Goal: Find specific page/section: Find specific page/section

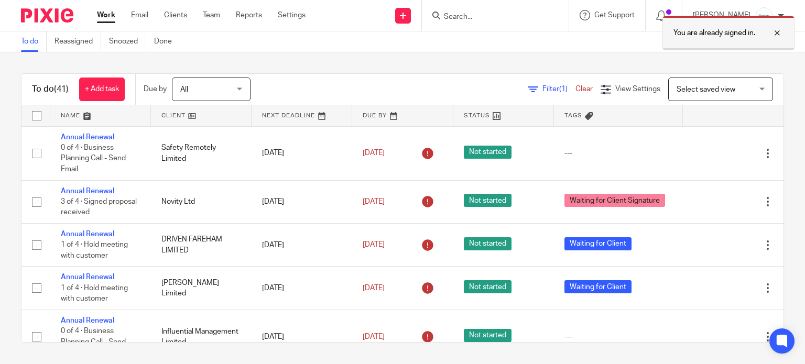
click at [782, 35] on div at bounding box center [769, 33] width 28 height 13
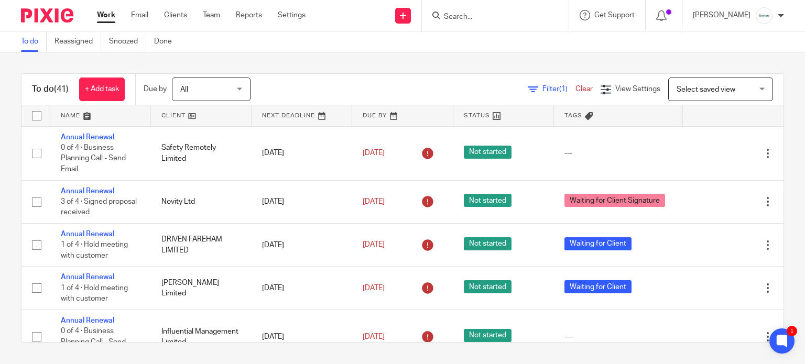
click at [499, 16] on input "Search" at bounding box center [490, 17] width 94 height 9
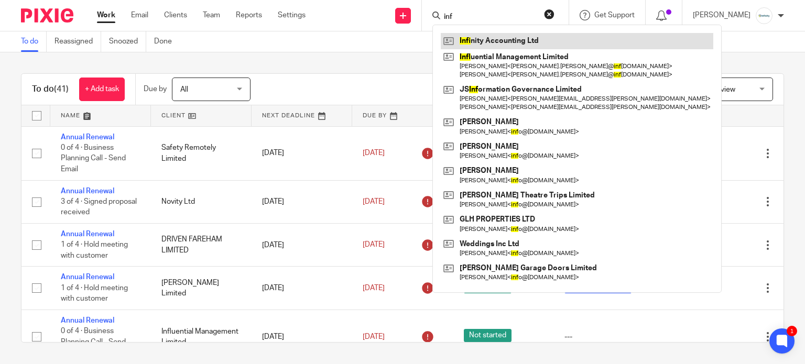
type input "inf"
click at [502, 35] on link at bounding box center [577, 41] width 272 height 16
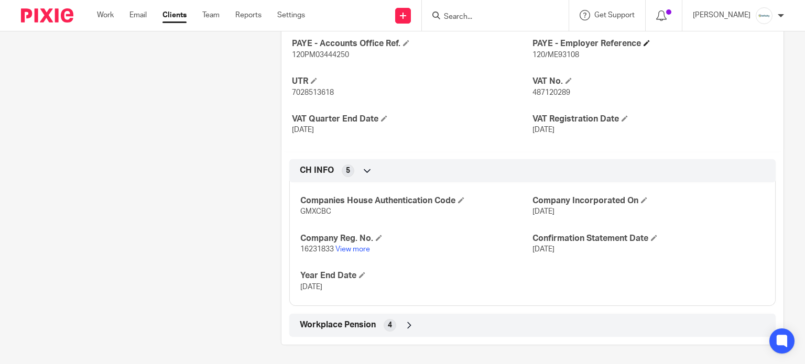
scroll to position [430, 0]
click at [352, 245] on link "View more" at bounding box center [352, 248] width 35 height 7
